Goal: Task Accomplishment & Management: Manage account settings

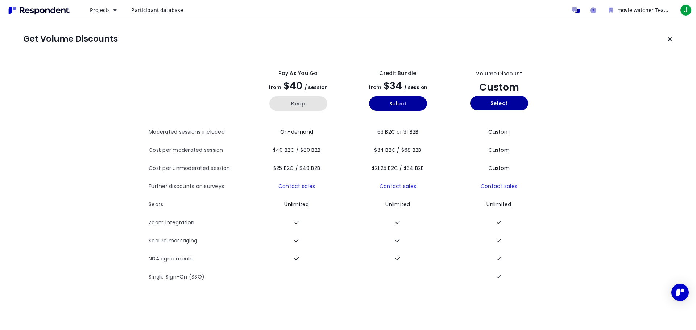
click at [306, 100] on button "Keep" at bounding box center [298, 103] width 58 height 14
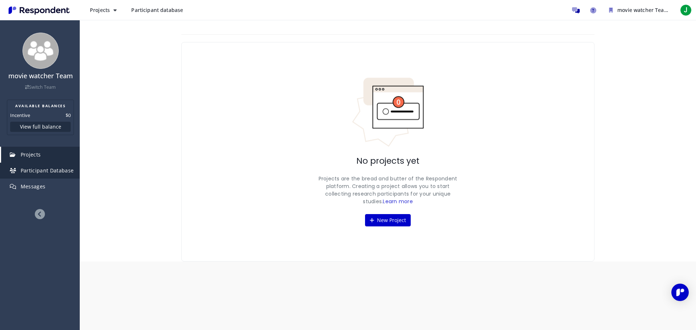
click at [27, 170] on span "Participant Database" at bounding box center [47, 170] width 53 height 7
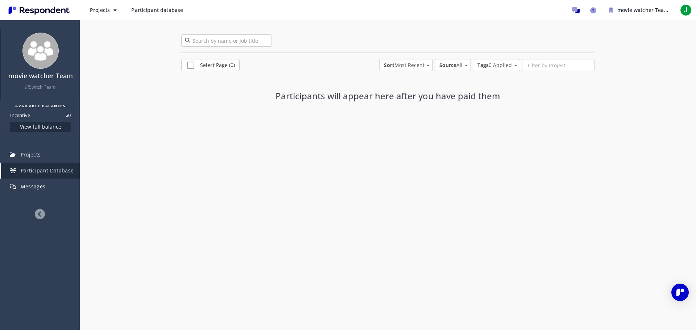
click at [31, 86] on link "Switch Team" at bounding box center [40, 87] width 31 height 6
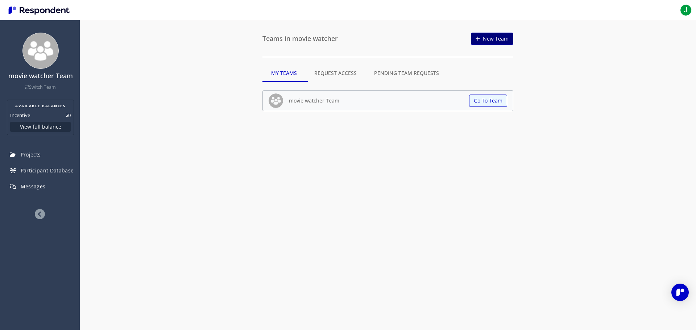
click at [485, 36] on link "New Team" at bounding box center [492, 39] width 42 height 12
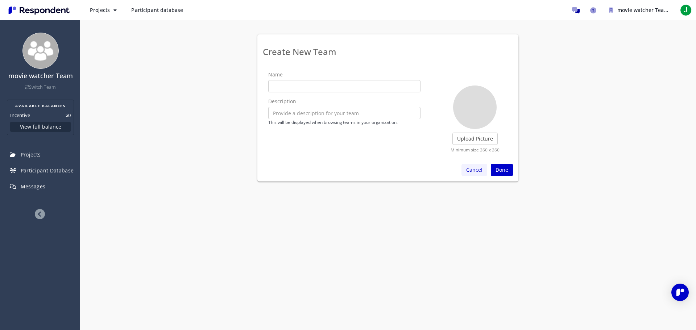
click at [466, 170] on button "Cancel" at bounding box center [474, 170] width 26 height 12
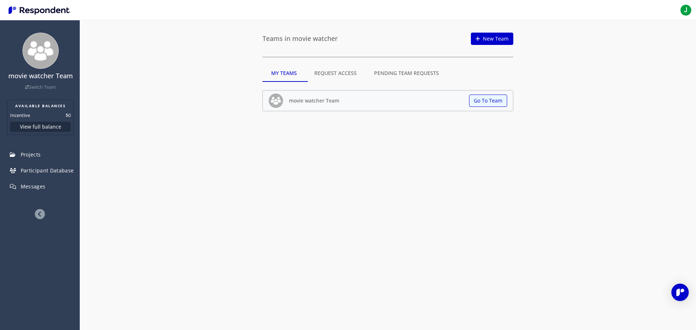
click at [39, 8] on img "Main navigation" at bounding box center [39, 10] width 67 height 12
click at [21, 10] on img "Main navigation" at bounding box center [39, 10] width 67 height 12
click at [685, 10] on span "J" at bounding box center [686, 10] width 12 height 12
click at [580, 112] on md-backdrop at bounding box center [348, 165] width 696 height 330
click at [475, 102] on button "Go To Team" at bounding box center [488, 101] width 38 height 12
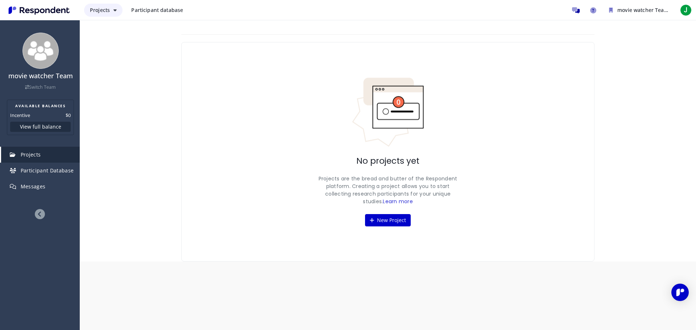
click at [117, 12] on button "Projects" at bounding box center [103, 10] width 38 height 13
click at [143, 14] on md-backdrop at bounding box center [348, 165] width 696 height 330
click at [151, 9] on span "Participant database" at bounding box center [157, 10] width 52 height 7
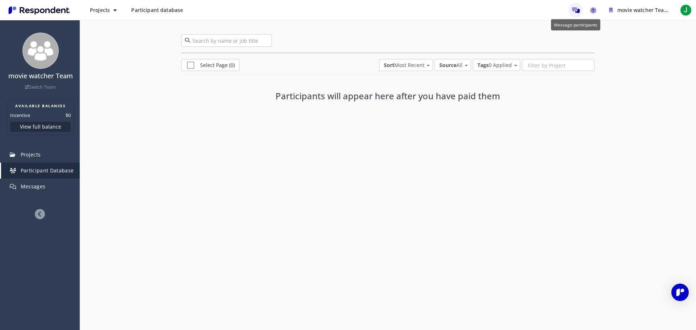
click at [574, 6] on link "Message participants" at bounding box center [575, 10] width 14 height 14
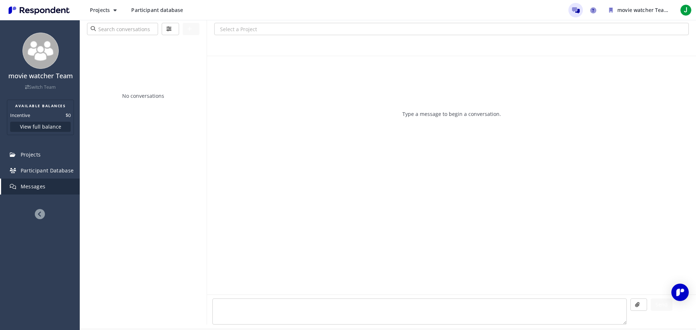
click at [31, 9] on img "Main navigation" at bounding box center [39, 10] width 67 height 12
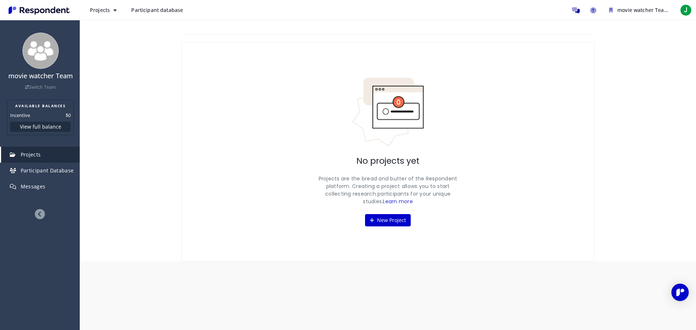
click at [7, 10] on img "Main navigation" at bounding box center [39, 10] width 67 height 12
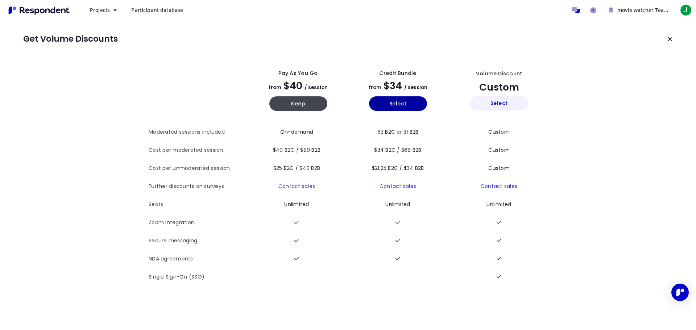
click at [494, 97] on button "Select" at bounding box center [499, 103] width 58 height 14
